Goal: Task Accomplishment & Management: Manage account settings

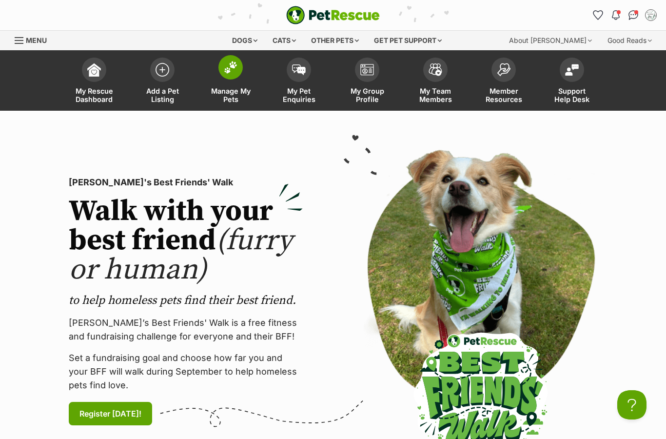
click at [232, 82] on link "Manage My Pets" at bounding box center [231, 82] width 68 height 58
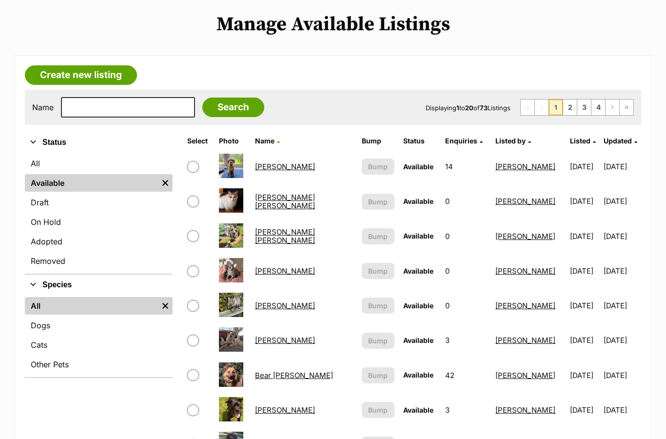
scroll to position [222, 0]
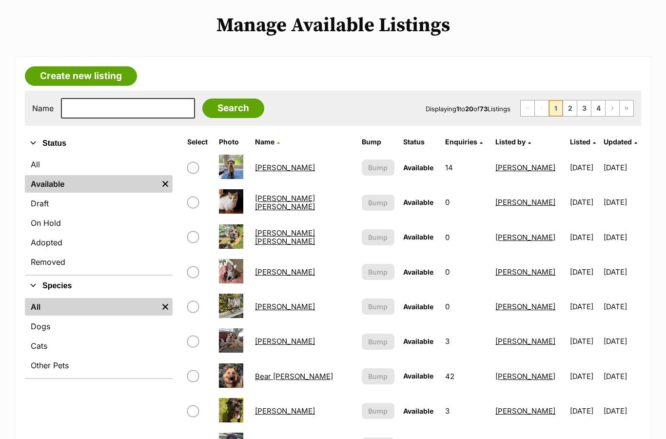
click at [294, 167] on link "Alexander Silvanus" at bounding box center [285, 167] width 60 height 9
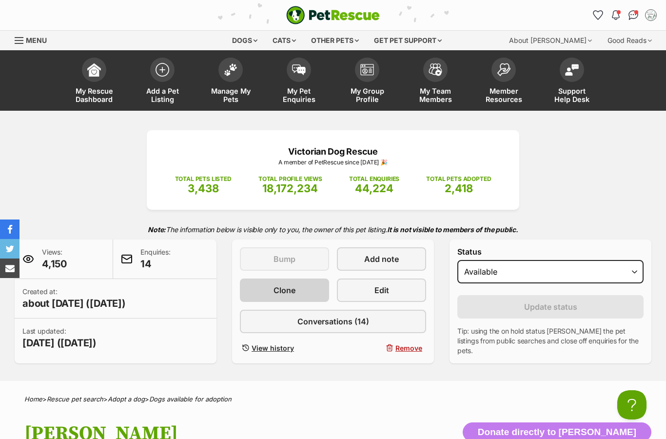
click at [299, 296] on link "Clone" at bounding box center [284, 290] width 89 height 23
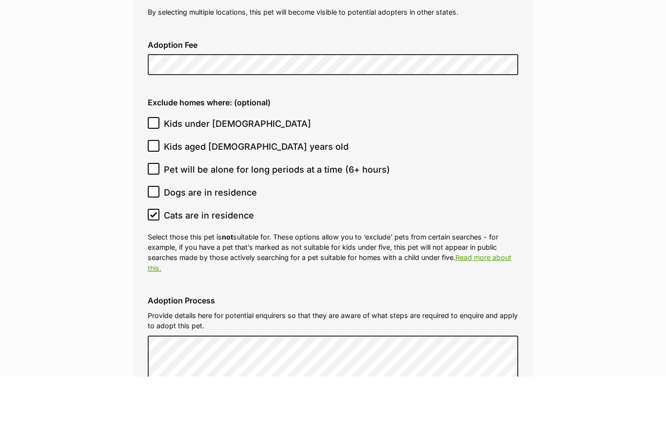
scroll to position [2639, 0]
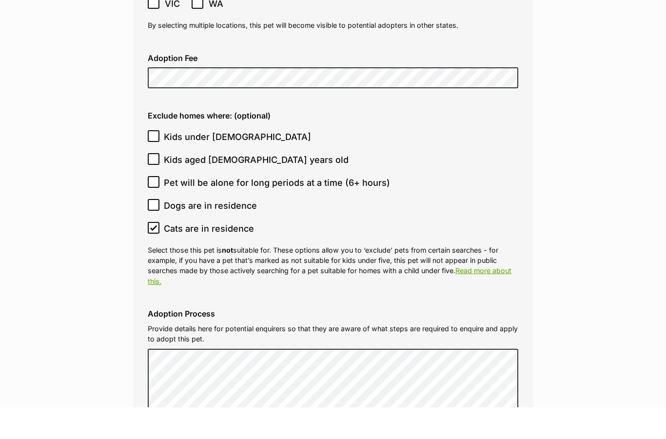
click at [148, 185] on input "Kids aged [DEMOGRAPHIC_DATA] years old" at bounding box center [154, 191] width 12 height 12
checkbox input "true"
click at [159, 162] on input "Kids under [DEMOGRAPHIC_DATA]" at bounding box center [154, 168] width 12 height 12
checkbox input "true"
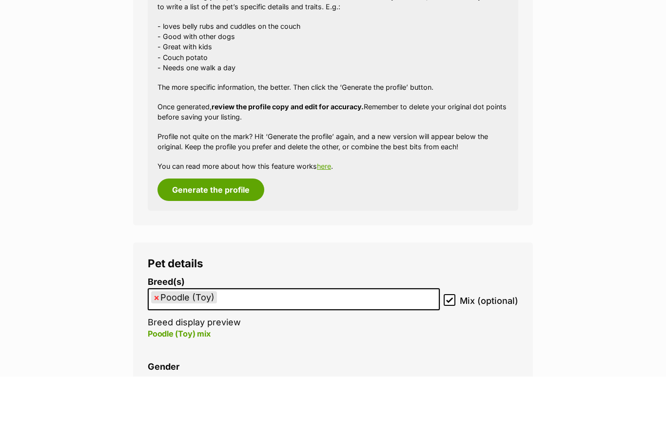
scroll to position [1147, 0]
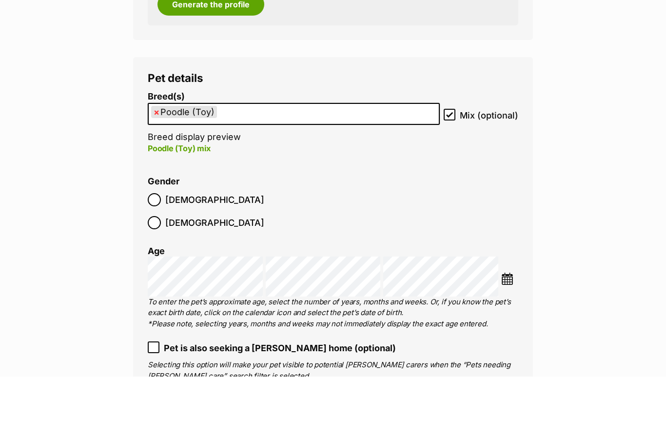
click at [161, 168] on li "× Poodle (Toy)" at bounding box center [184, 174] width 66 height 12
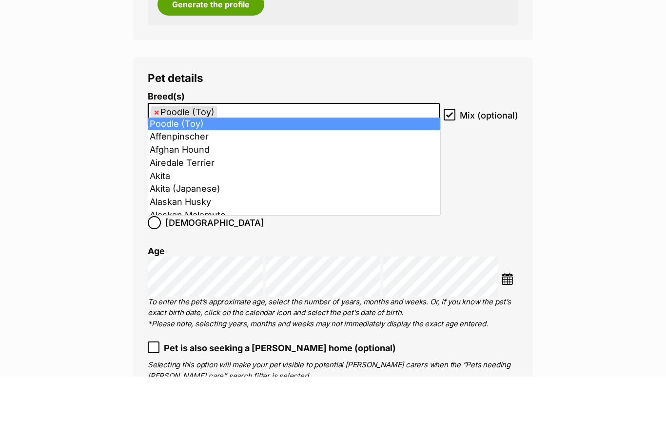
click at [156, 168] on span "×" at bounding box center [157, 174] width 6 height 12
select select
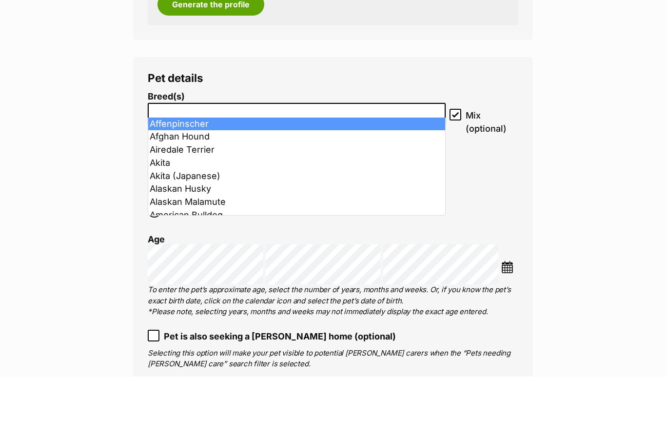
scroll to position [1210, 0]
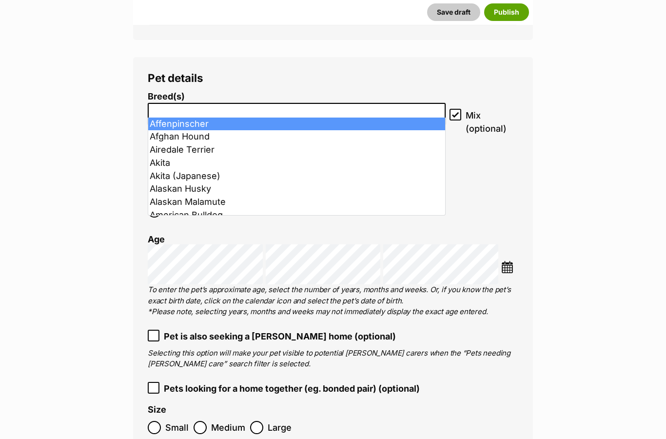
click at [250, 106] on input "search" at bounding box center [296, 111] width 291 height 10
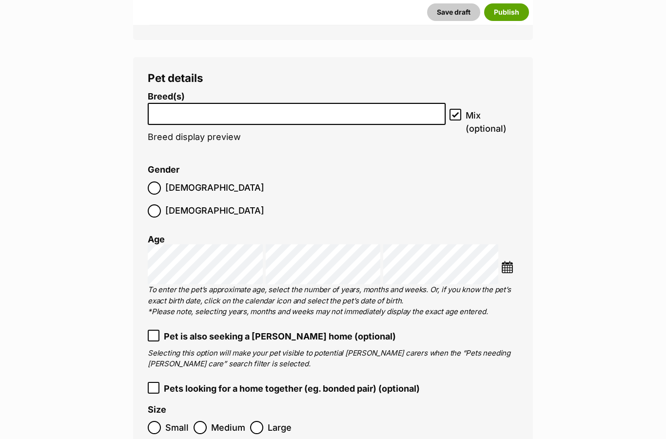
click at [328, 106] on input "search" at bounding box center [296, 111] width 291 height 10
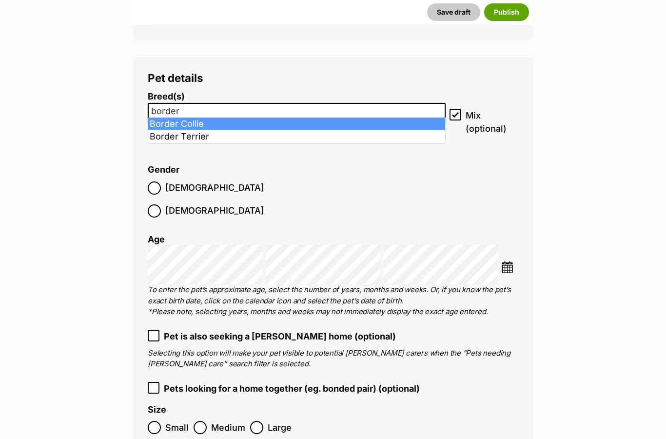
type input "border"
select select "37"
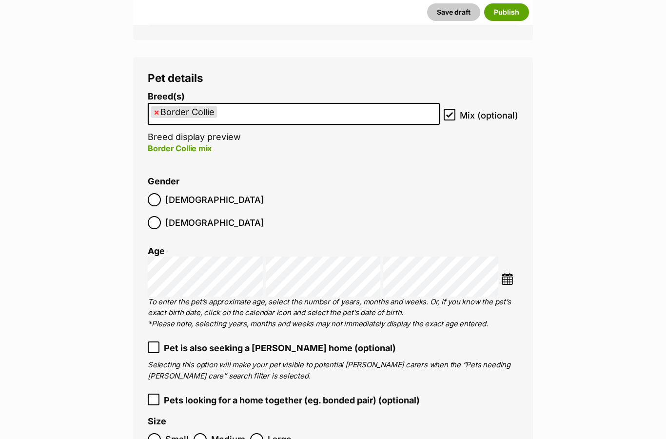
click at [501, 273] on img at bounding box center [507, 279] width 12 height 12
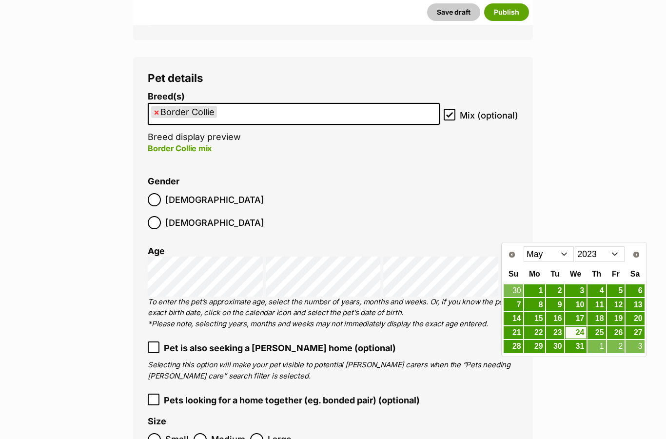
click at [618, 257] on select "2013 2014 2015 2016 2017 2018 2019 2020 2021 2022 2023 2024 2025" at bounding box center [600, 254] width 50 height 16
click at [564, 253] on select "Jan Feb Mar Apr May Jun Jul Aug Sep Oct Nov Dec" at bounding box center [549, 254] width 50 height 16
click at [543, 312] on td "13" at bounding box center [535, 319] width 22 height 14
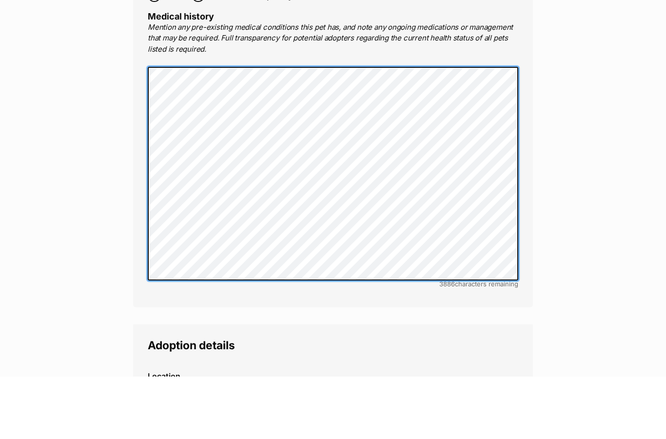
scroll to position [2011, 0]
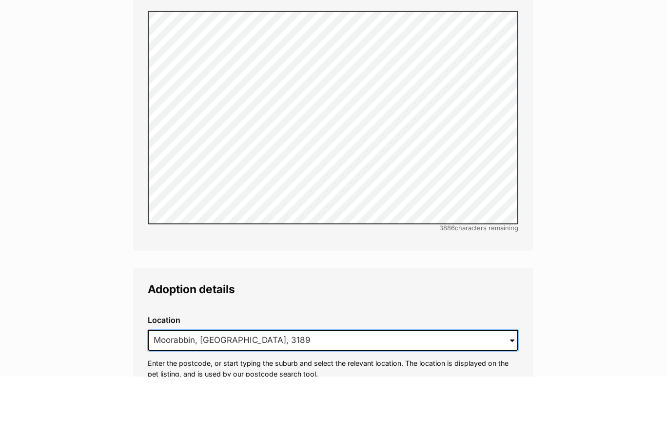
click at [310, 392] on input "Moorabbin, VIC, 3189" at bounding box center [333, 402] width 371 height 21
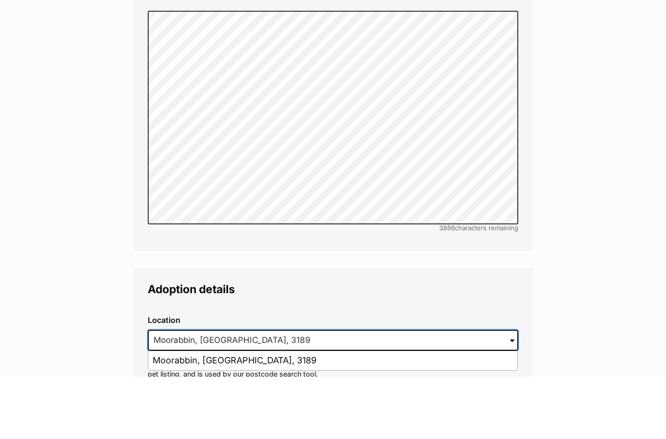
click at [167, 392] on input "Moorabbin, VIC, 3189" at bounding box center [333, 402] width 371 height 21
click at [166, 392] on input "Moorabbin, VIC, 3189" at bounding box center [333, 402] width 371 height 21
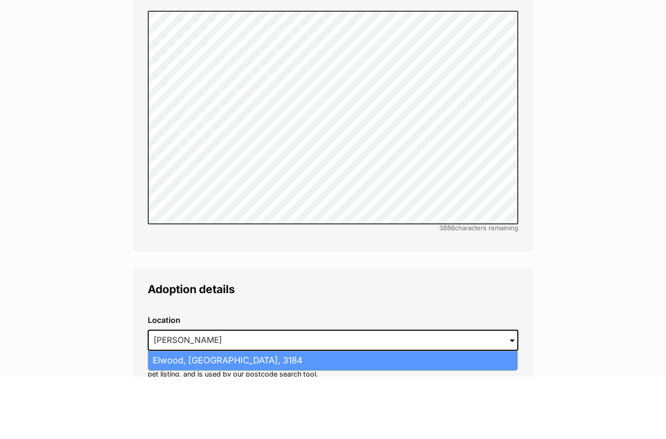
click at [268, 414] on li "Elwood, Victoria, 3184" at bounding box center [332, 423] width 369 height 19
type input "Elwood, Victoria, 3184"
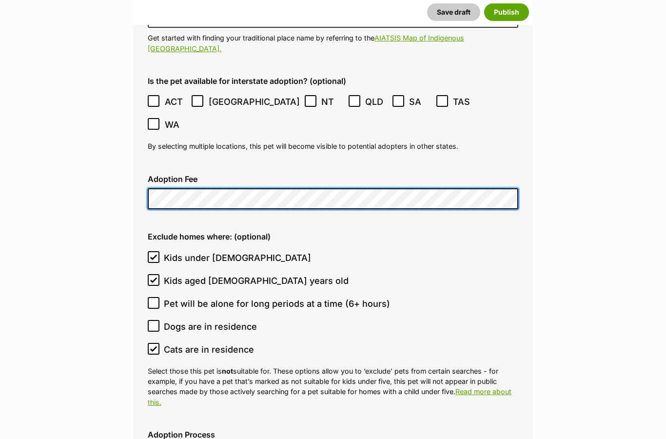
scroll to position [2481, 0]
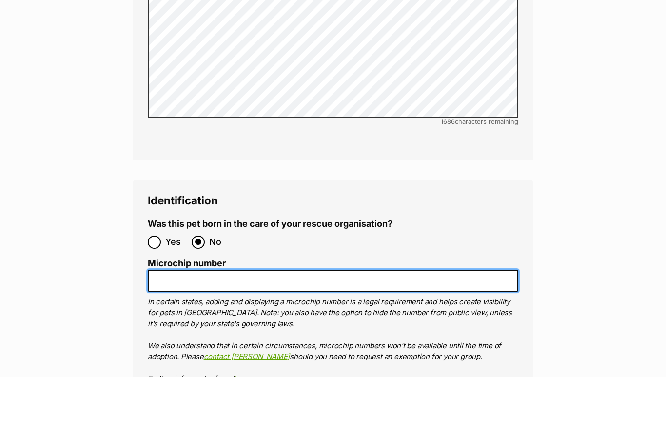
paste input "953010006851276"
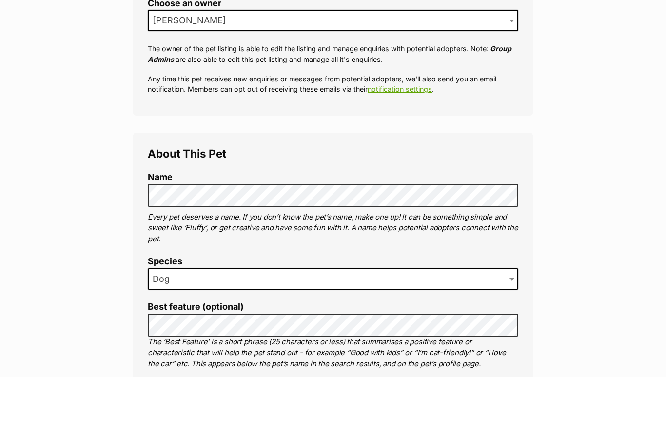
scroll to position [174, 0]
type input "953010006851276"
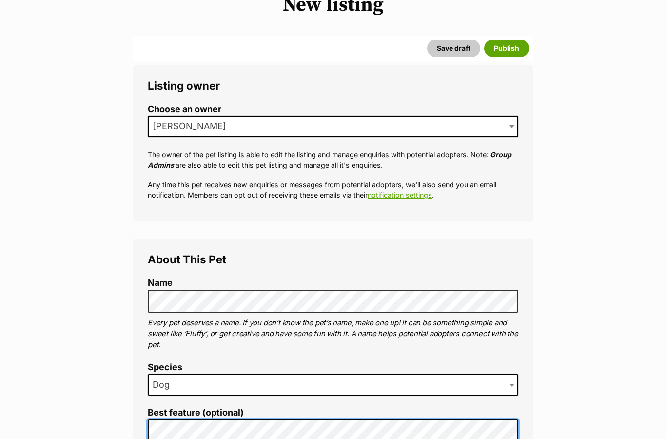
scroll to position [117, 0]
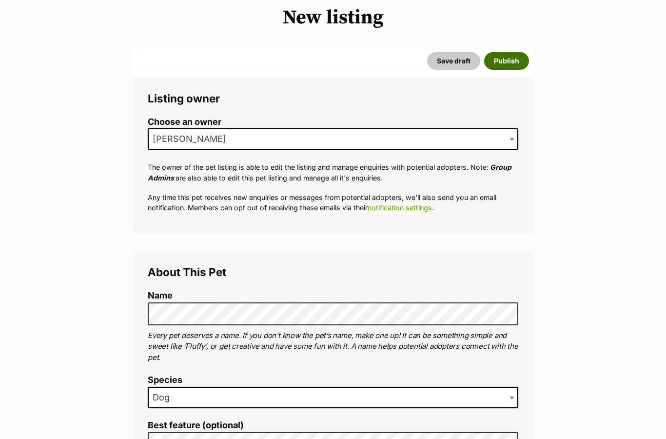
click at [507, 64] on button "Publish" at bounding box center [506, 62] width 45 height 18
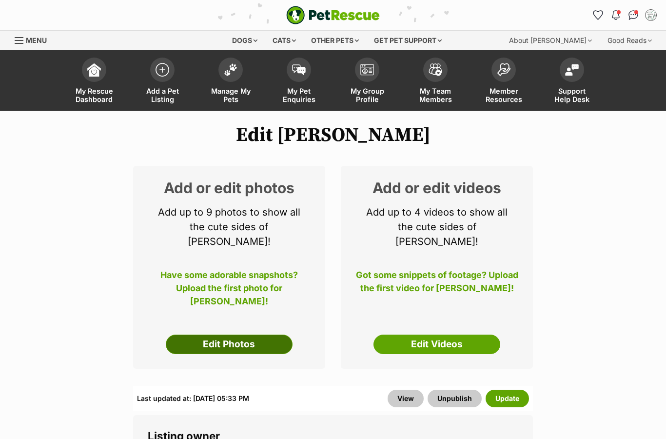
click at [262, 335] on link "Edit Photos" at bounding box center [229, 345] width 127 height 20
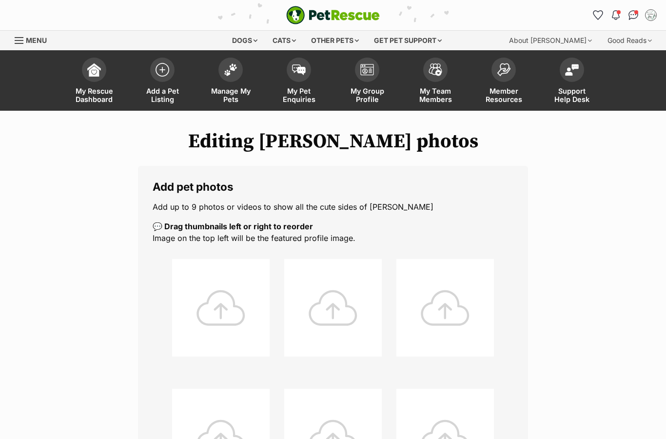
click at [223, 327] on div at bounding box center [221, 308] width 98 height 98
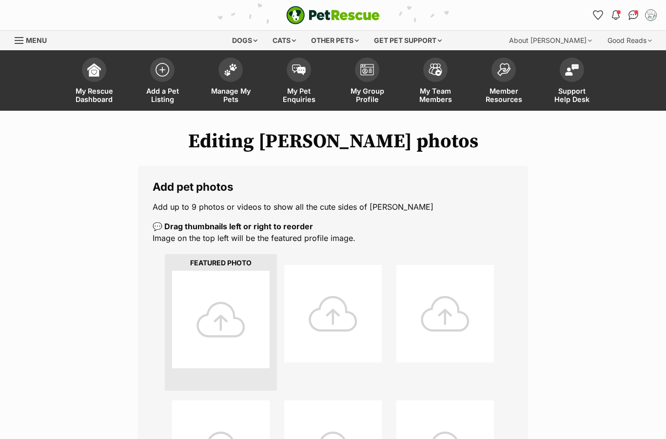
click at [238, 332] on div at bounding box center [221, 320] width 98 height 98
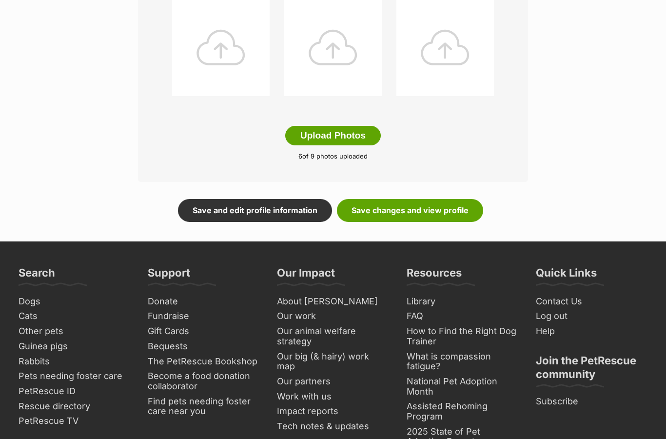
scroll to position [539, 0]
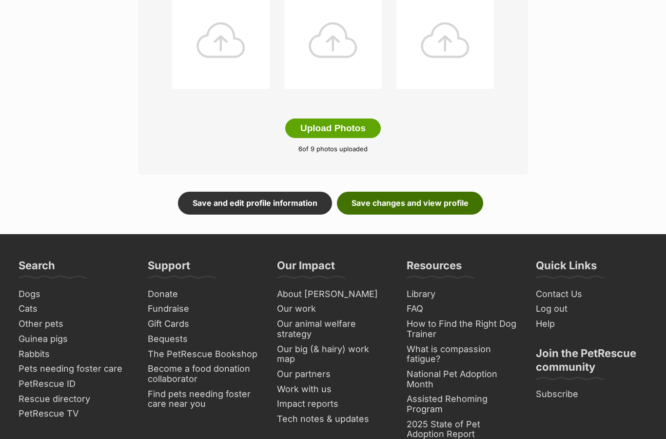
click at [449, 197] on link "Save changes and view profile" at bounding box center [410, 203] width 146 height 22
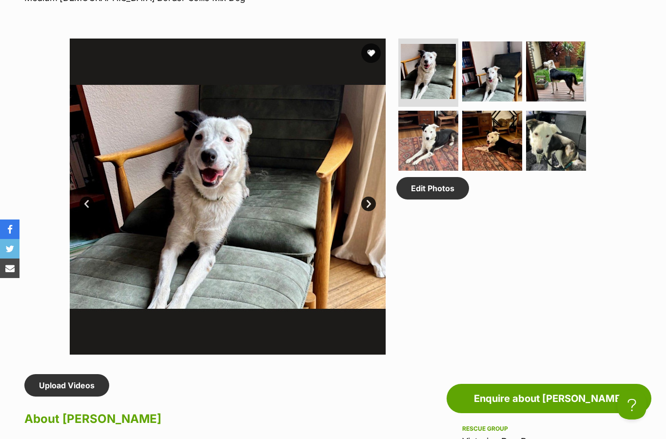
click at [374, 202] on link "Next" at bounding box center [368, 204] width 15 height 15
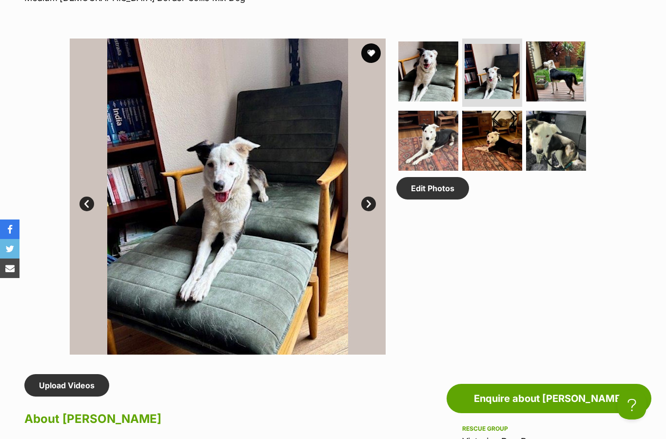
click at [374, 205] on link "Next" at bounding box center [368, 204] width 15 height 15
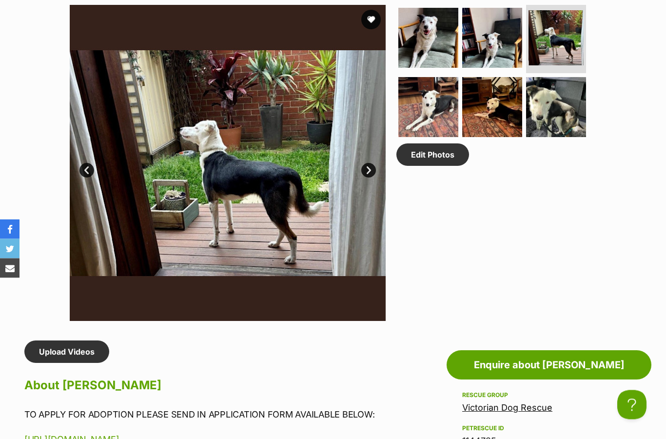
scroll to position [496, 0]
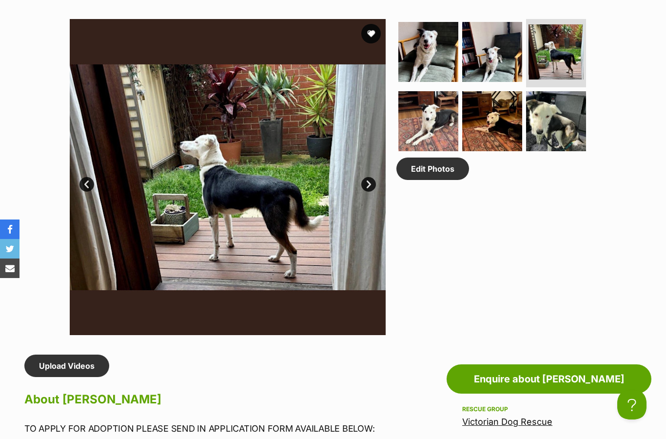
click at [90, 179] on link "Prev" at bounding box center [87, 184] width 15 height 15
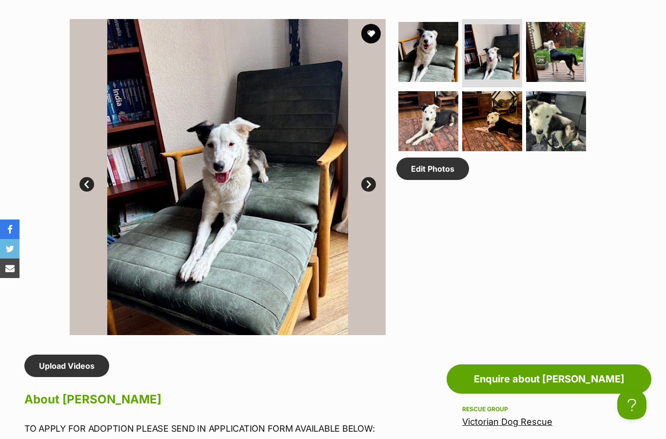
click at [86, 183] on link "Prev" at bounding box center [87, 184] width 15 height 15
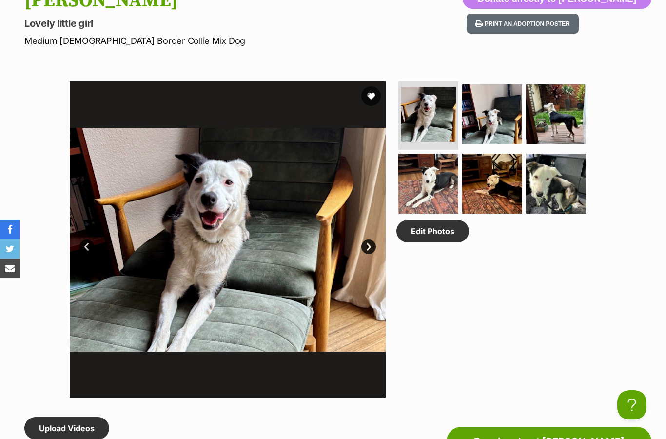
scroll to position [431, 0]
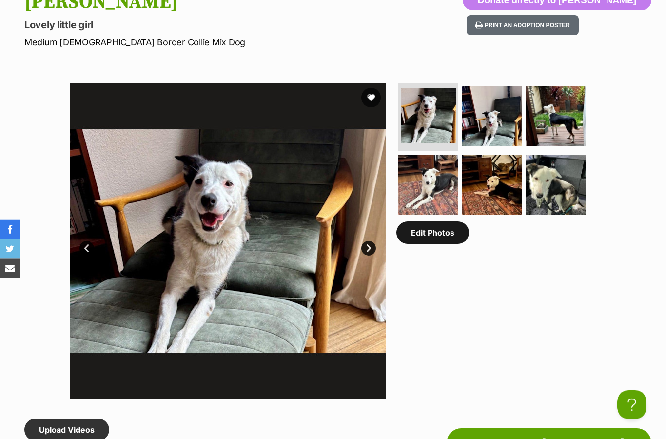
click at [428, 227] on link "Edit Photos" at bounding box center [433, 233] width 73 height 22
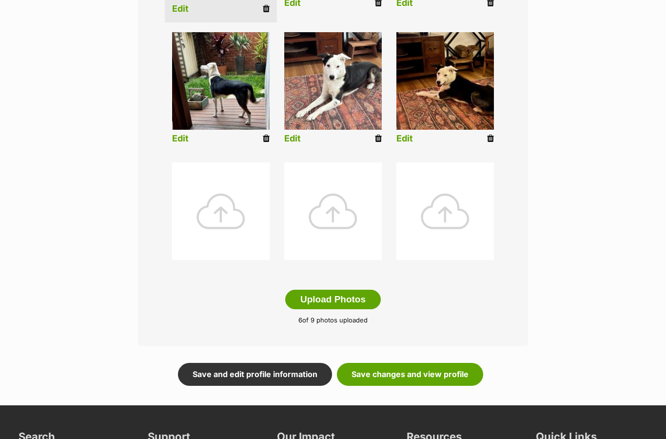
scroll to position [406, 0]
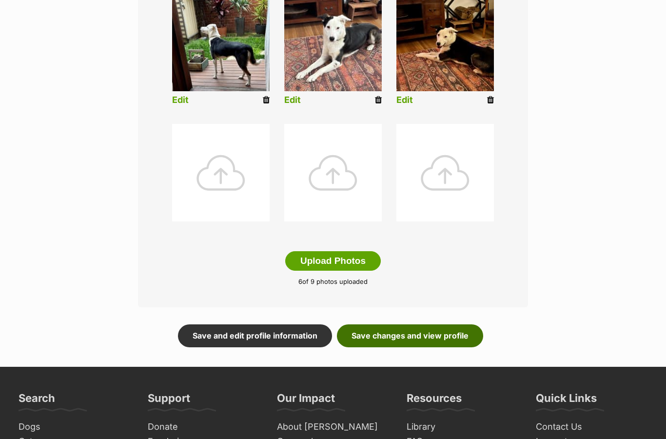
click at [436, 338] on link "Save changes and view profile" at bounding box center [410, 336] width 146 height 22
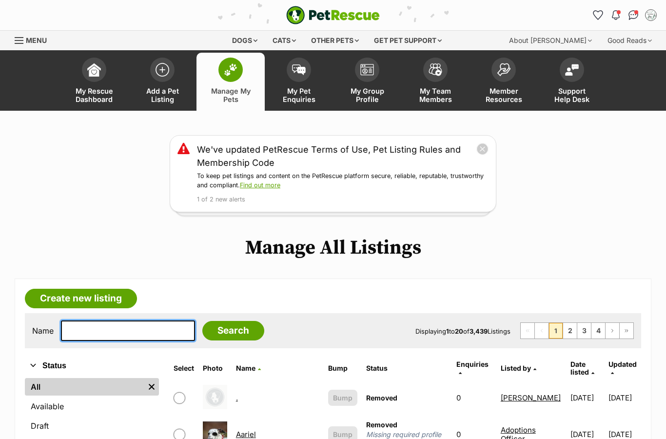
click at [117, 332] on input "text" at bounding box center [128, 330] width 134 height 20
type input "[PERSON_NAME]"
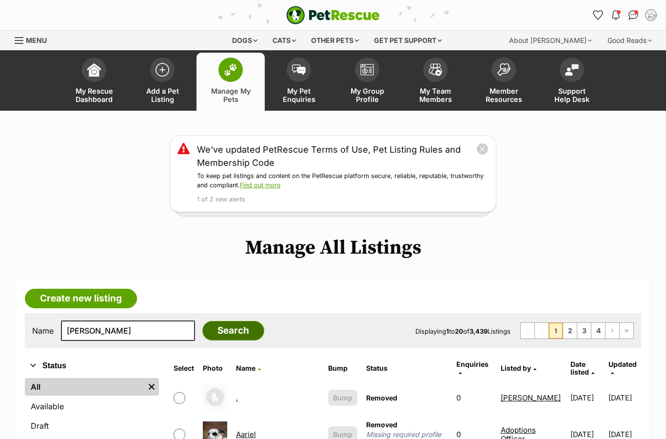
click at [213, 325] on input "Search" at bounding box center [233, 331] width 62 height 20
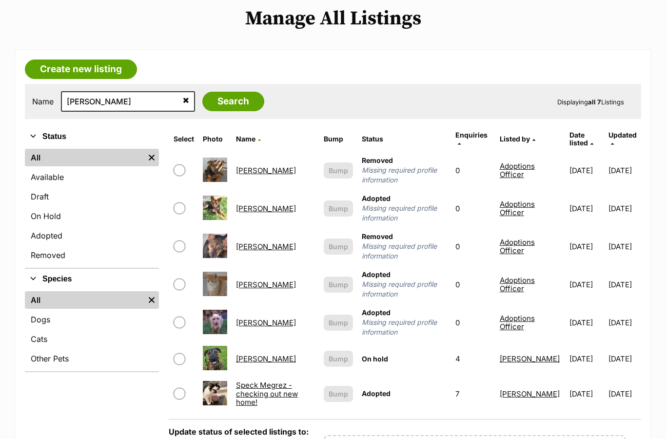
scroll to position [224, 0]
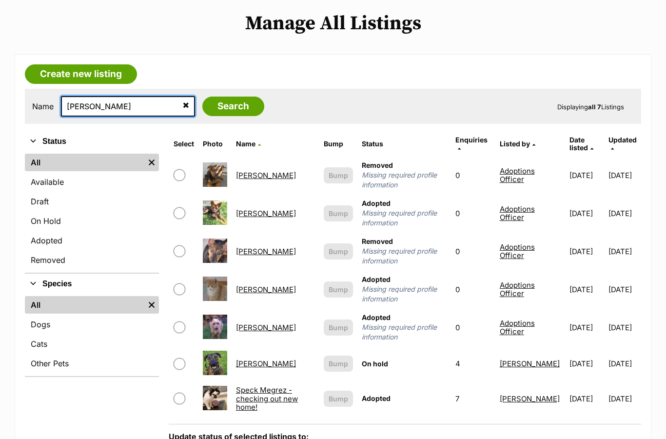
click at [122, 108] on input "[PERSON_NAME]" at bounding box center [128, 106] width 134 height 20
type input "M"
type input "[PERSON_NAME]"
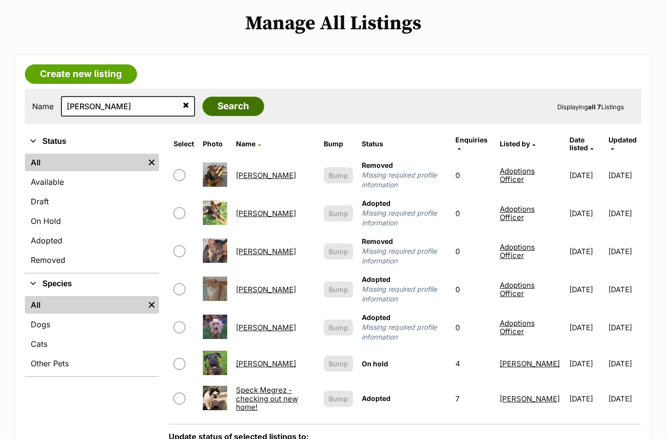
click at [227, 105] on input "Search" at bounding box center [233, 107] width 62 height 20
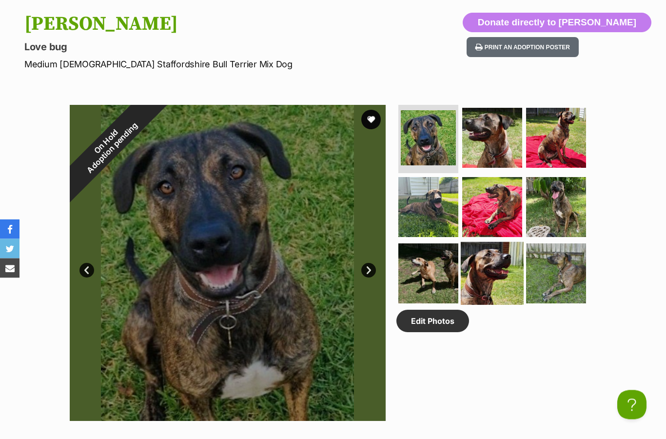
scroll to position [495, 0]
click at [489, 259] on img at bounding box center [492, 273] width 63 height 63
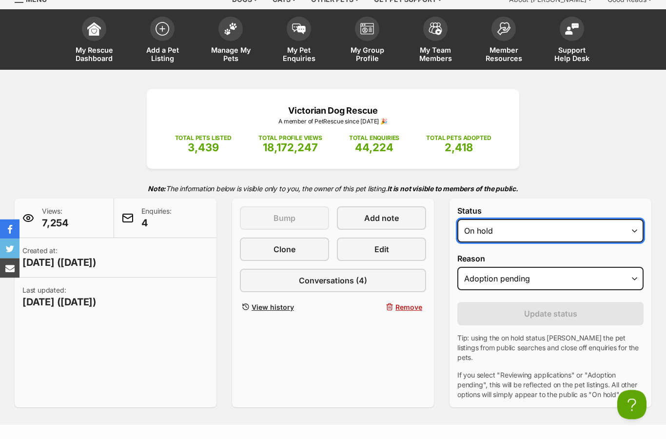
click at [510, 230] on select "Draft - not available as listing has enquires Available On hold Adopted" at bounding box center [551, 230] width 186 height 23
select select "rehomed"
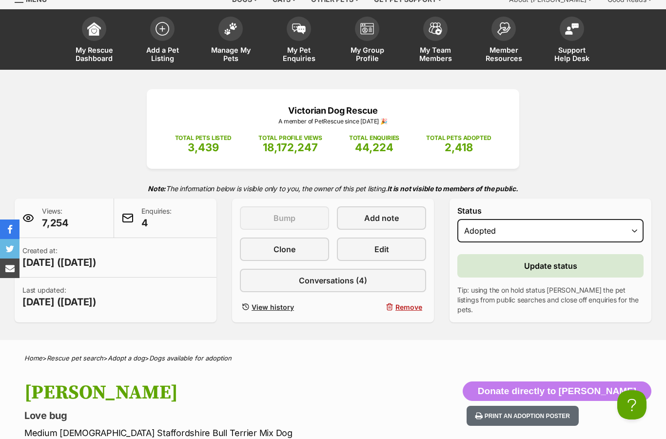
click at [561, 266] on span "Update status" at bounding box center [550, 266] width 53 height 12
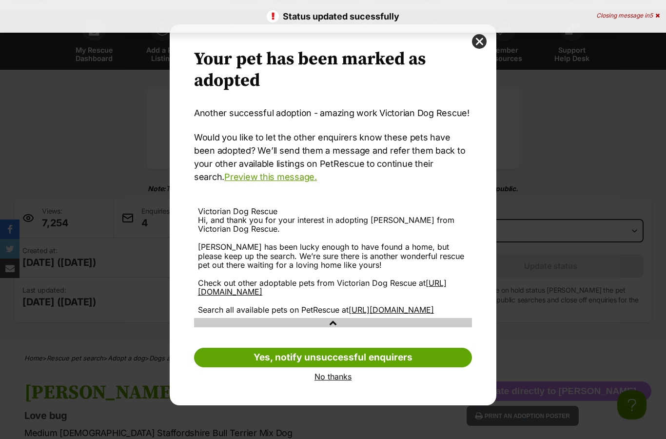
scroll to position [0, 0]
click at [344, 381] on link "No thanks" at bounding box center [333, 376] width 278 height 9
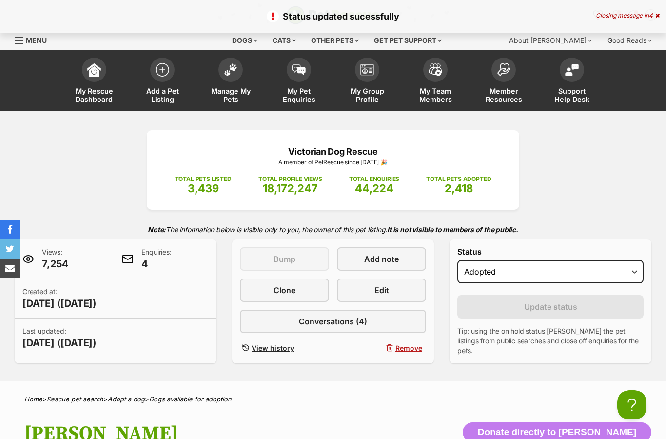
scroll to position [41, 0]
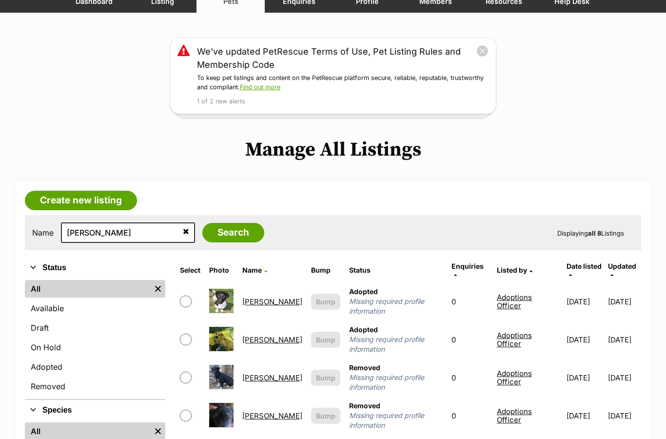
scroll to position [85, 0]
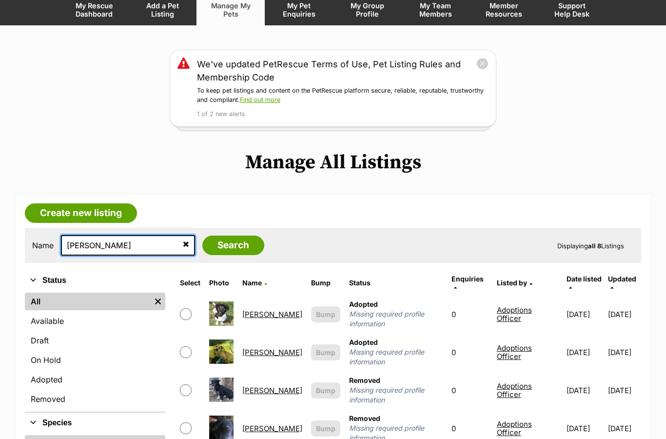
click at [119, 249] on input "Walter" at bounding box center [128, 245] width 134 height 20
type input "W"
type input "Basil"
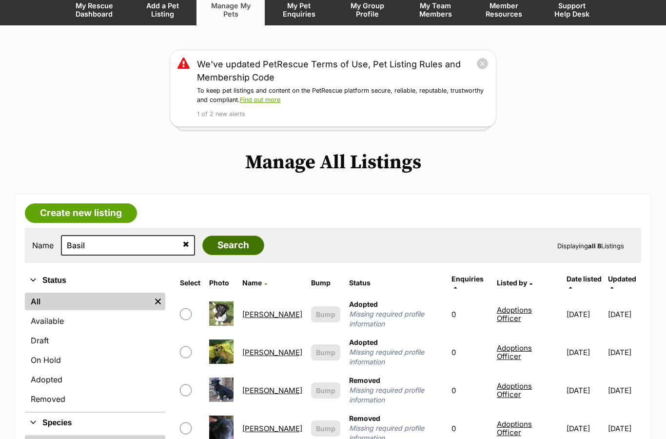
click at [222, 243] on input "Search" at bounding box center [233, 246] width 62 height 20
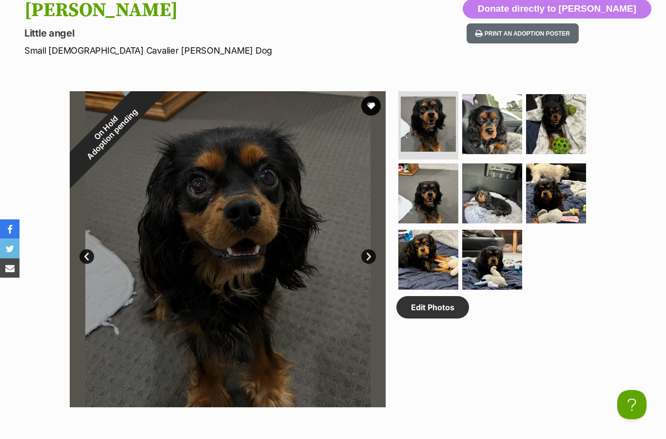
scroll to position [517, 0]
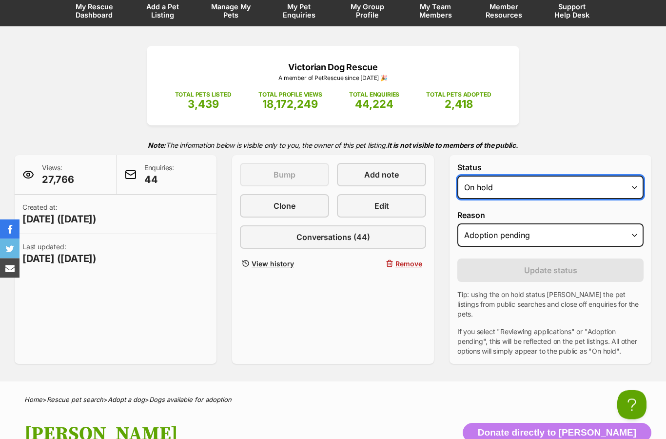
click at [513, 190] on select "Draft - not available as listing has enquires Available On hold Adopted" at bounding box center [551, 187] width 186 height 23
select select "rehomed"
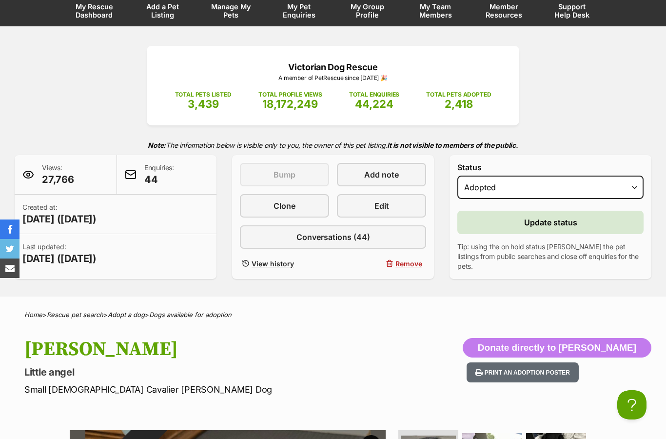
click at [556, 226] on span "Update status" at bounding box center [550, 223] width 53 height 12
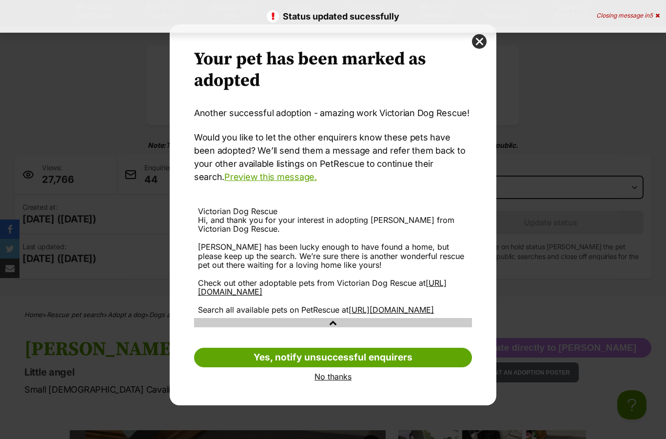
scroll to position [0, 0]
click at [347, 381] on link "No thanks" at bounding box center [333, 376] width 278 height 9
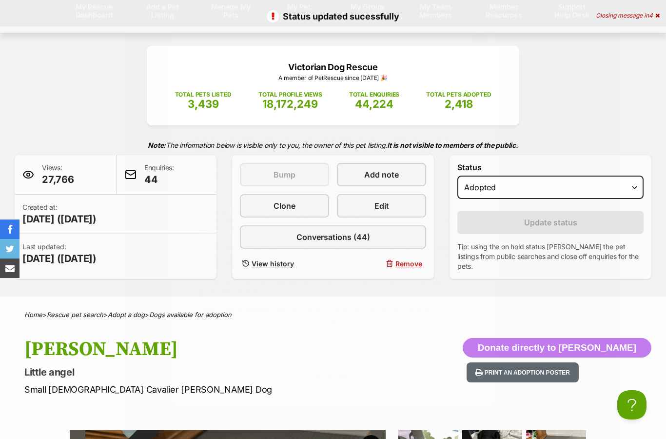
scroll to position [84, 0]
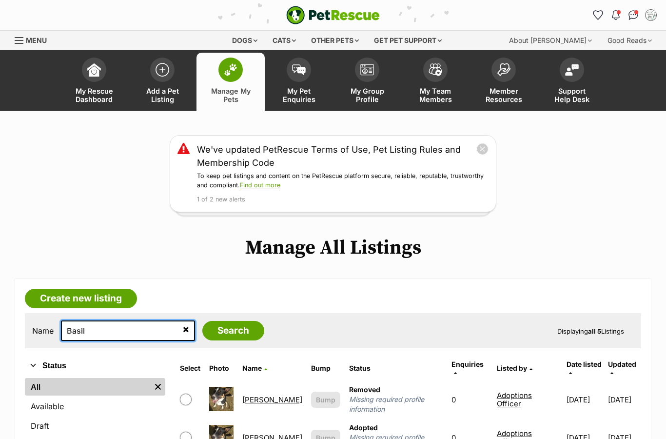
click at [112, 332] on input "Basil" at bounding box center [128, 330] width 134 height 20
type input "B"
type input "Bean"
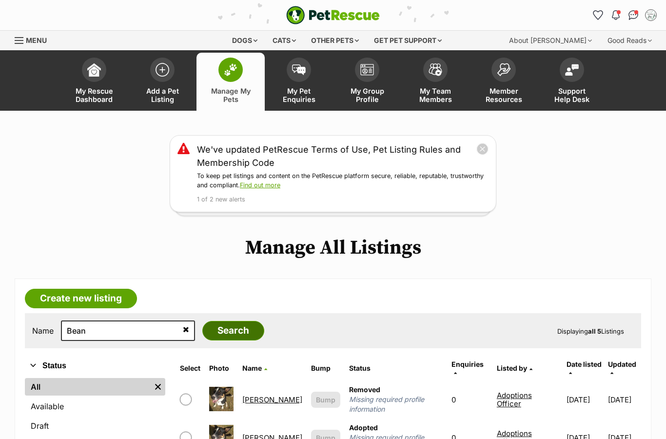
click at [221, 330] on input "Search" at bounding box center [233, 331] width 62 height 20
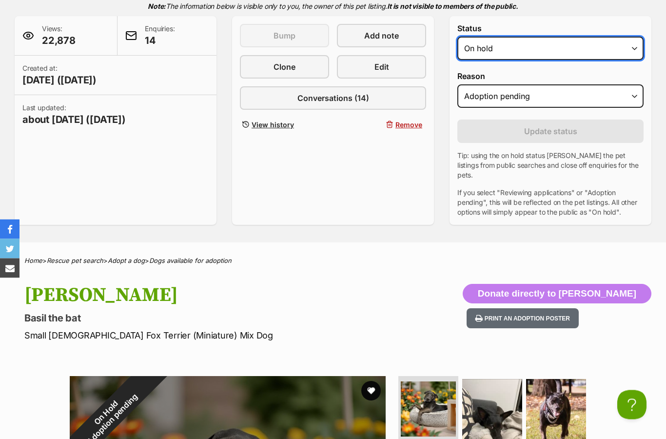
click at [518, 52] on select "Draft - not available as listing has enquires Available On hold Adopted" at bounding box center [551, 48] width 186 height 23
select select "rehomed"
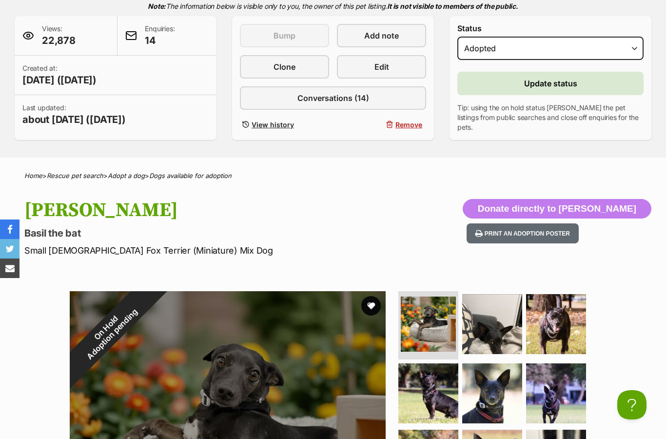
click at [565, 89] on span "Update status" at bounding box center [550, 84] width 53 height 12
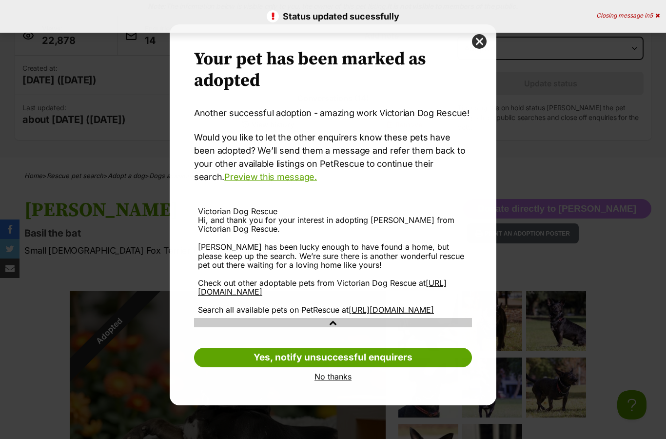
scroll to position [0, 0]
click at [359, 379] on link "No thanks" at bounding box center [333, 376] width 278 height 9
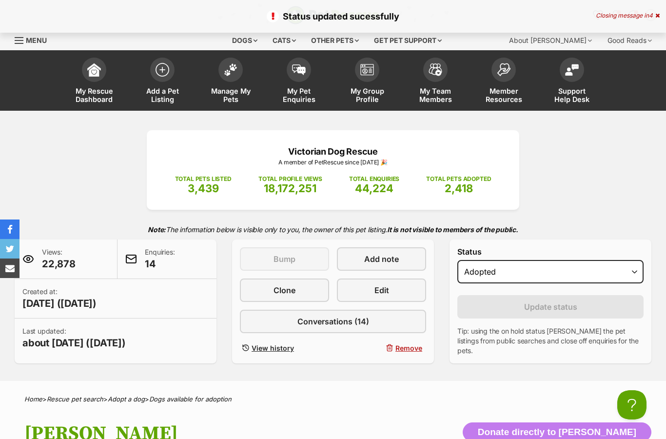
scroll to position [223, 0]
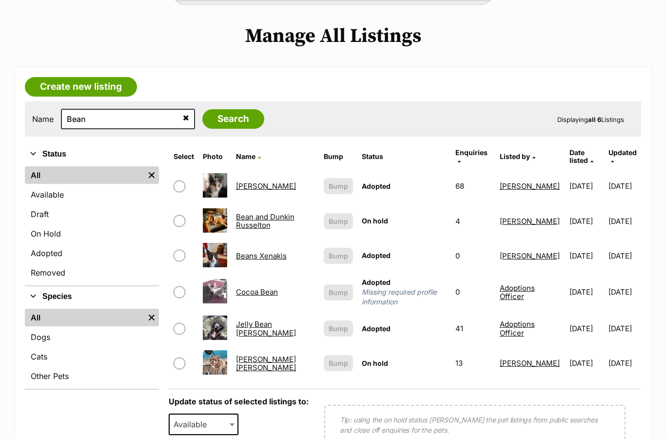
scroll to position [212, 0]
click at [117, 125] on input "Bean" at bounding box center [128, 119] width 134 height 20
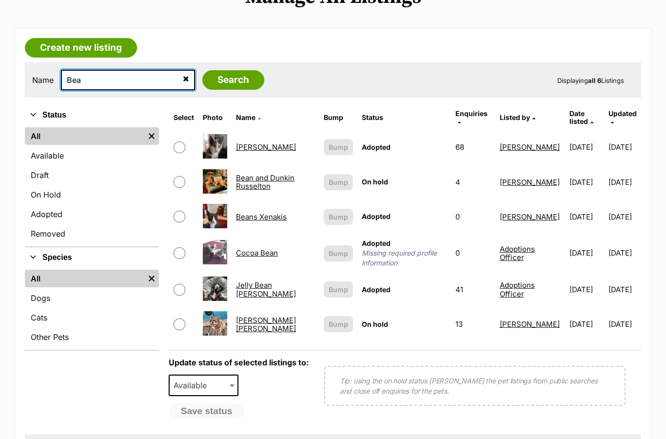
scroll to position [250, 0]
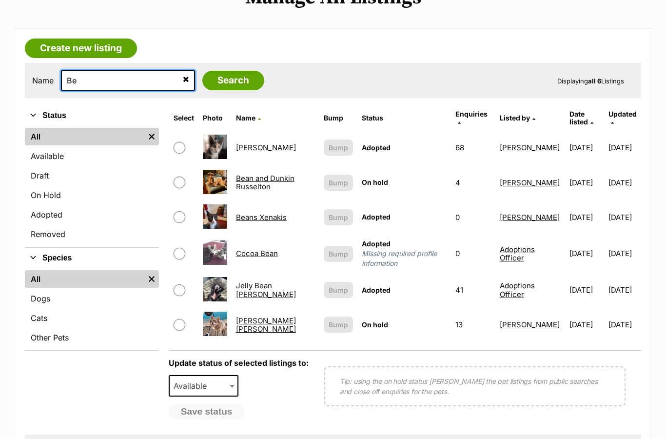
type input "B"
type input "Oscar"
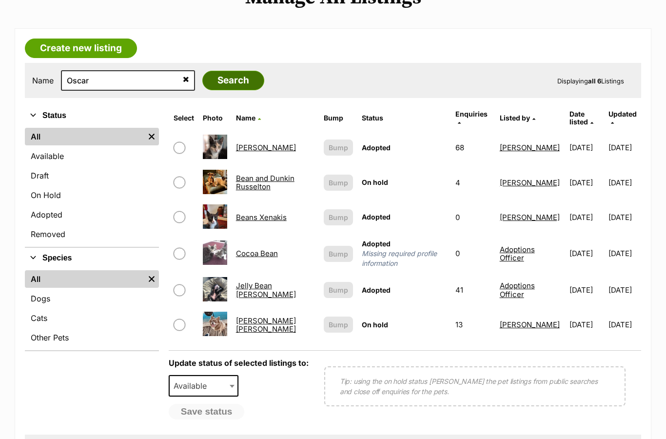
click at [204, 79] on input "Search" at bounding box center [233, 81] width 62 height 20
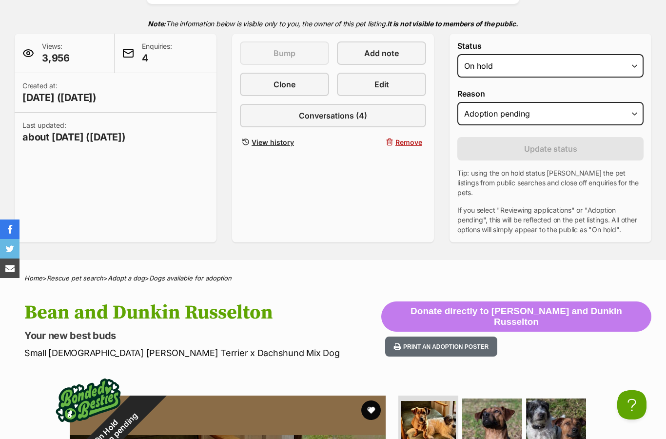
scroll to position [195, 0]
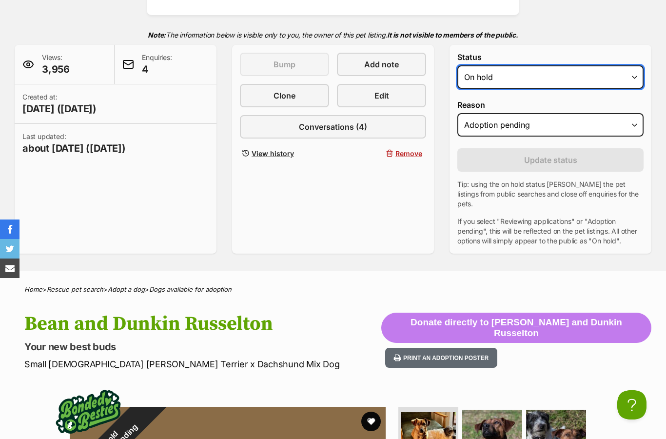
click at [524, 76] on select "Draft - not available as listing has enquires Available On hold Adopted" at bounding box center [551, 76] width 186 height 23
select select "rehomed"
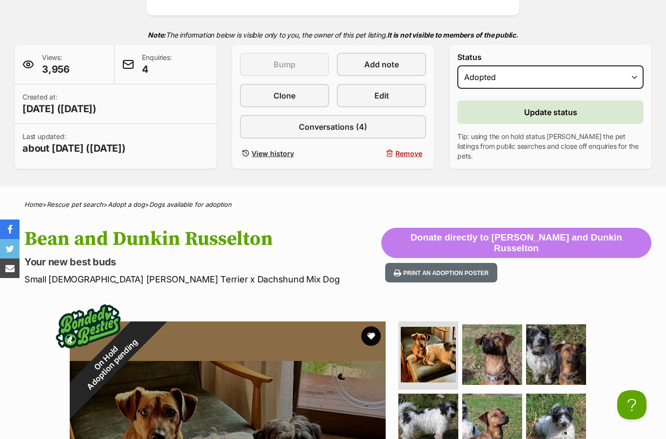
click at [556, 117] on span "Update status" at bounding box center [550, 112] width 53 height 12
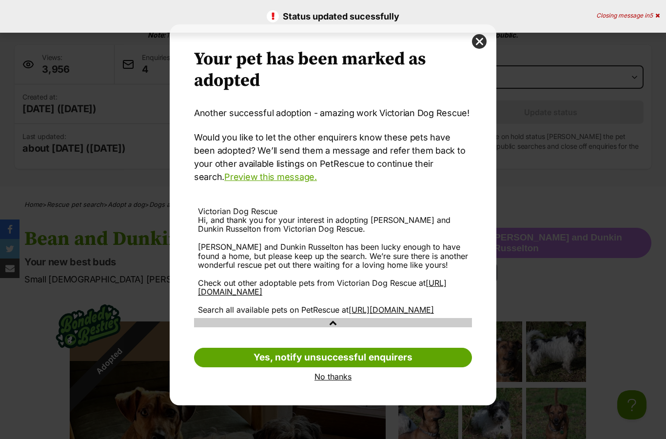
scroll to position [0, 0]
click at [348, 381] on link "No thanks" at bounding box center [333, 376] width 278 height 9
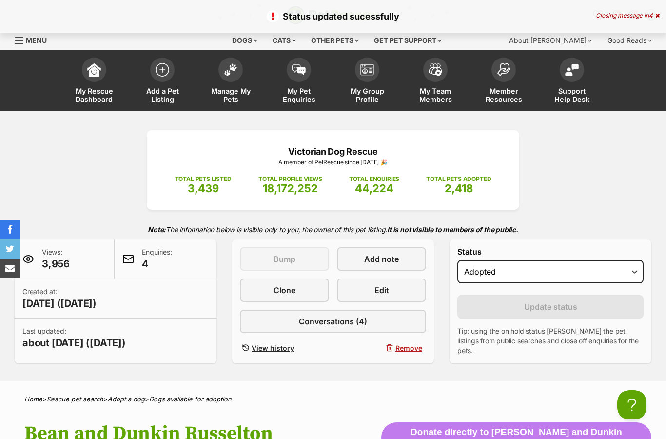
scroll to position [195, 0]
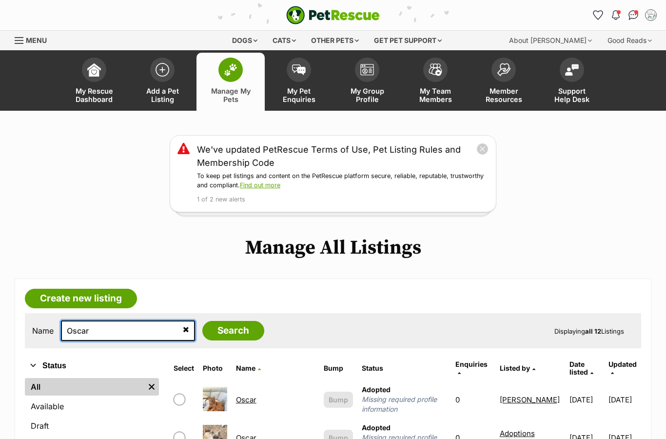
click at [113, 335] on input "Oscar" at bounding box center [128, 330] width 134 height 20
type input "O"
type input "Bodhi"
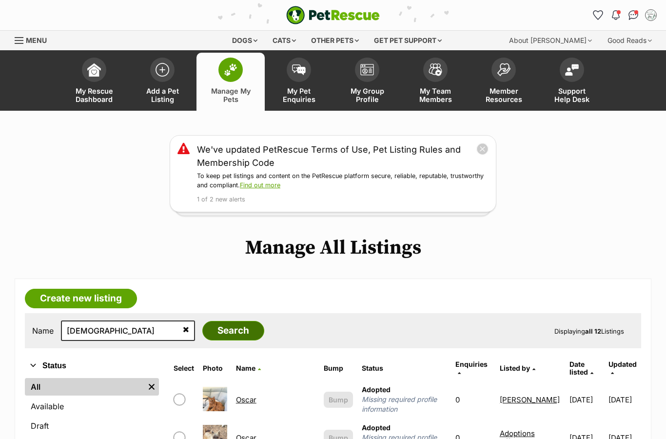
click at [228, 321] on input "Search" at bounding box center [233, 331] width 62 height 20
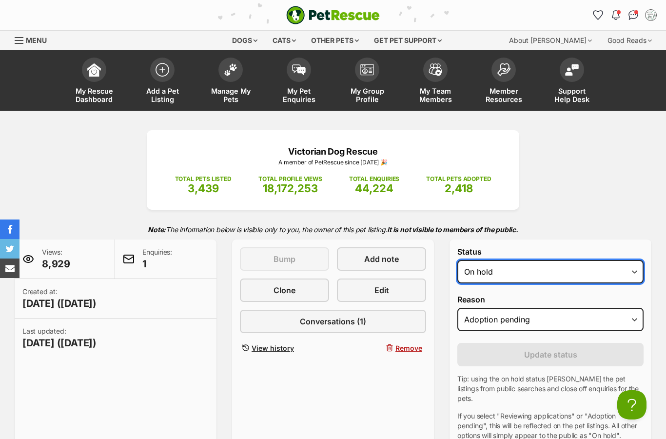
click at [542, 268] on select "Draft - not available as listing has enquires Available On hold Adopted" at bounding box center [551, 271] width 186 height 23
select select "rehomed"
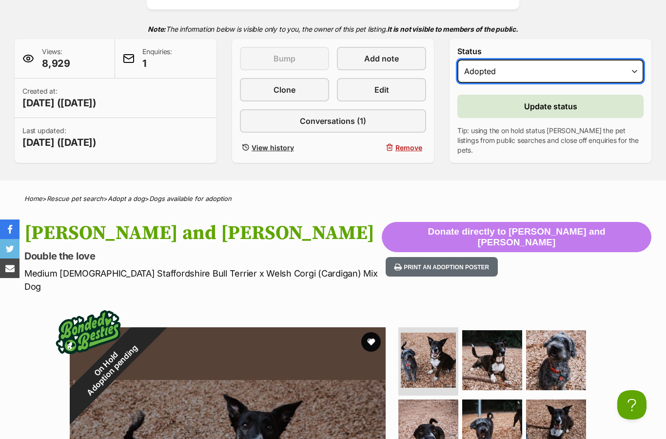
scroll to position [204, 0]
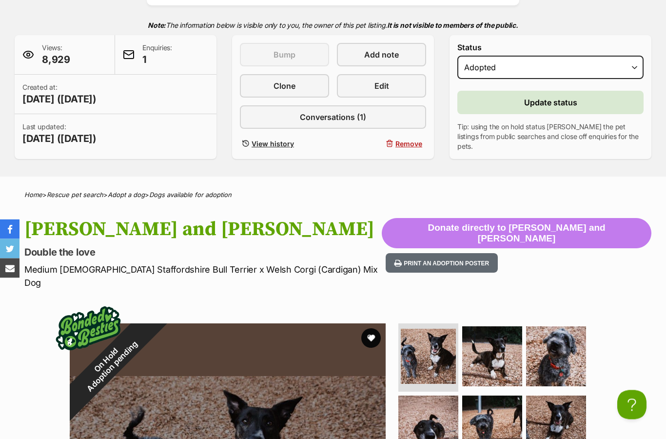
click at [539, 107] on span "Update status" at bounding box center [550, 103] width 53 height 12
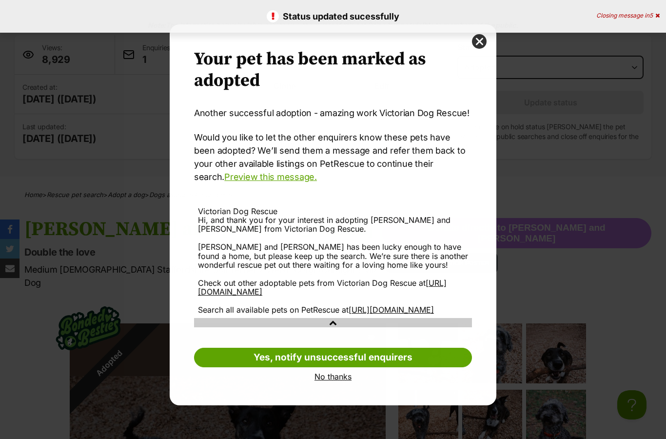
scroll to position [0, 0]
click at [481, 45] on button "close" at bounding box center [479, 41] width 15 height 15
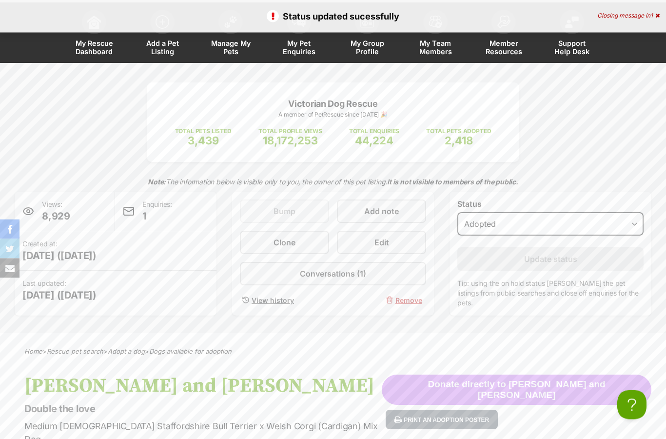
scroll to position [48, 0]
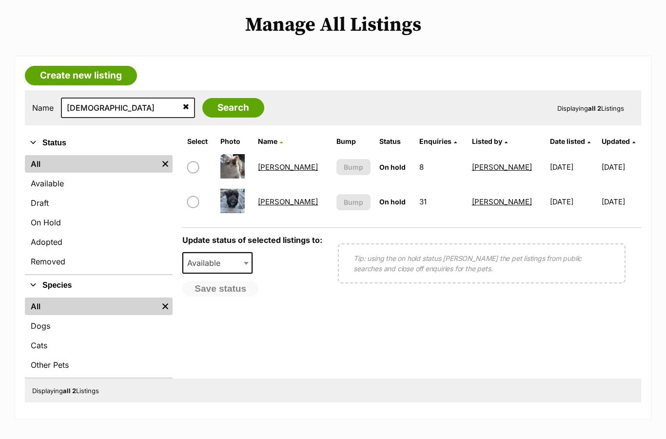
scroll to position [224, 0]
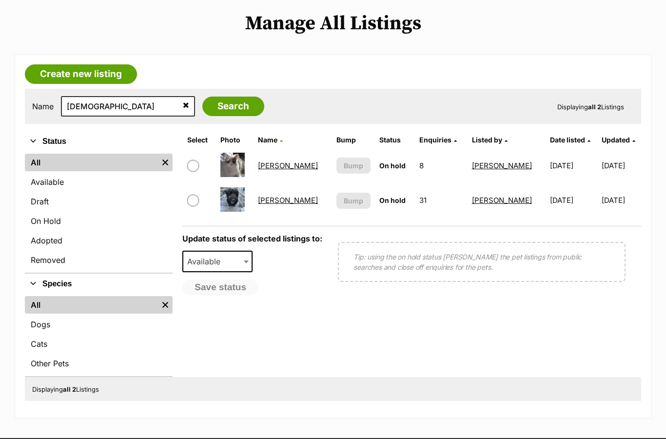
click at [288, 200] on link "[PERSON_NAME]" at bounding box center [288, 200] width 60 height 9
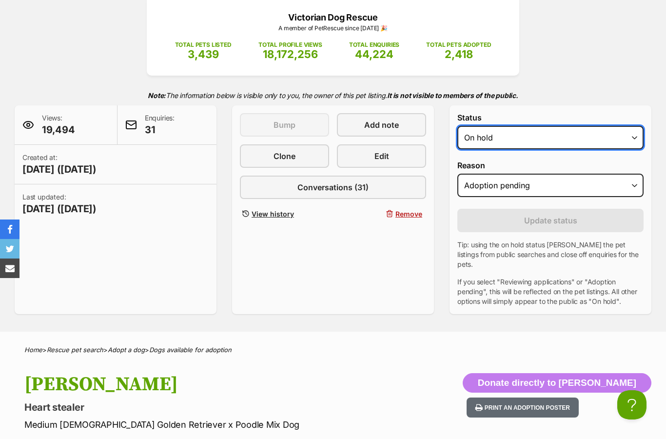
click at [538, 145] on select "Draft - not available as listing has enquires Available On hold Adopted" at bounding box center [551, 137] width 186 height 23
select select "rehomed"
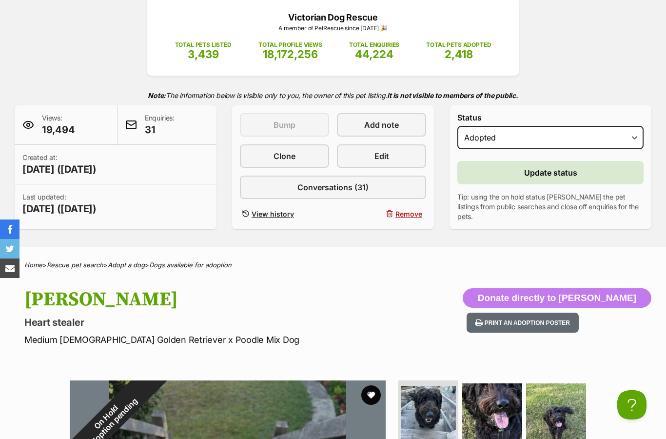
click at [571, 179] on button "Update status" at bounding box center [551, 172] width 186 height 23
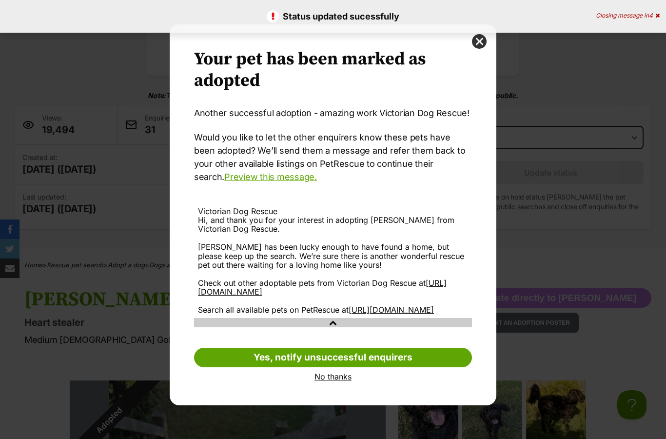
click at [346, 393] on div "Your pet has been marked as adopted Another successful adoption - amazing work …" at bounding box center [333, 214] width 327 height 381
click at [341, 381] on link "No thanks" at bounding box center [333, 376] width 278 height 9
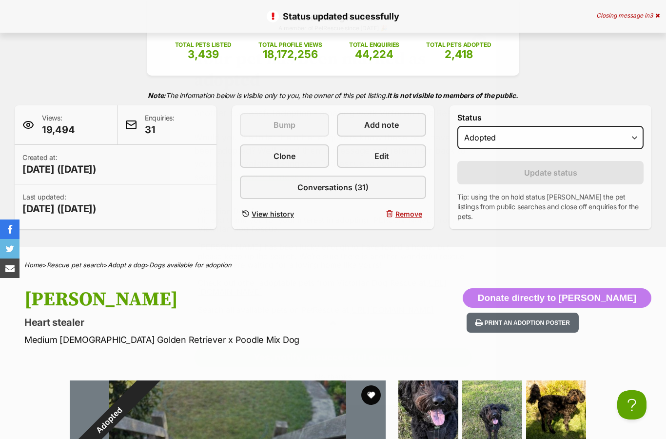
scroll to position [134, 0]
